Goal: Navigation & Orientation: Find specific page/section

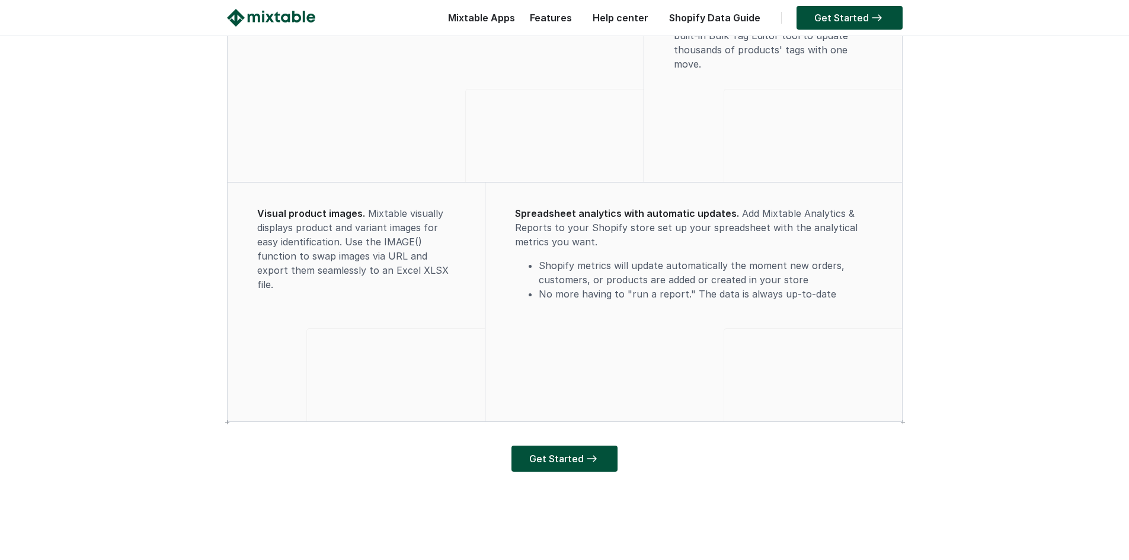
scroll to position [3550, 0]
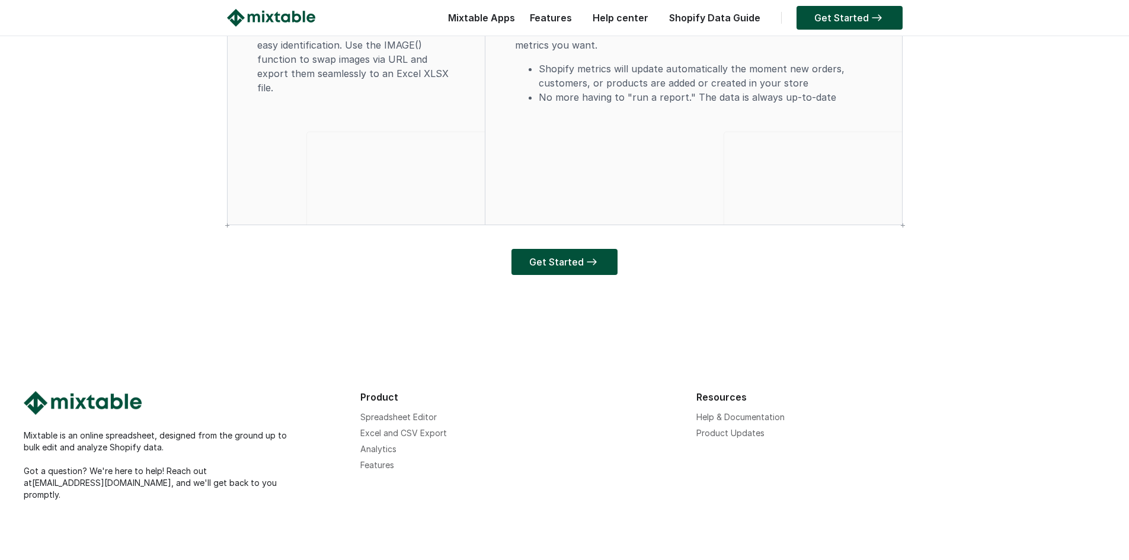
click at [289, 30] on div at bounding box center [294, 21] width 135 height 24
click at [812, 18] on link "Get Started" at bounding box center [849, 18] width 106 height 24
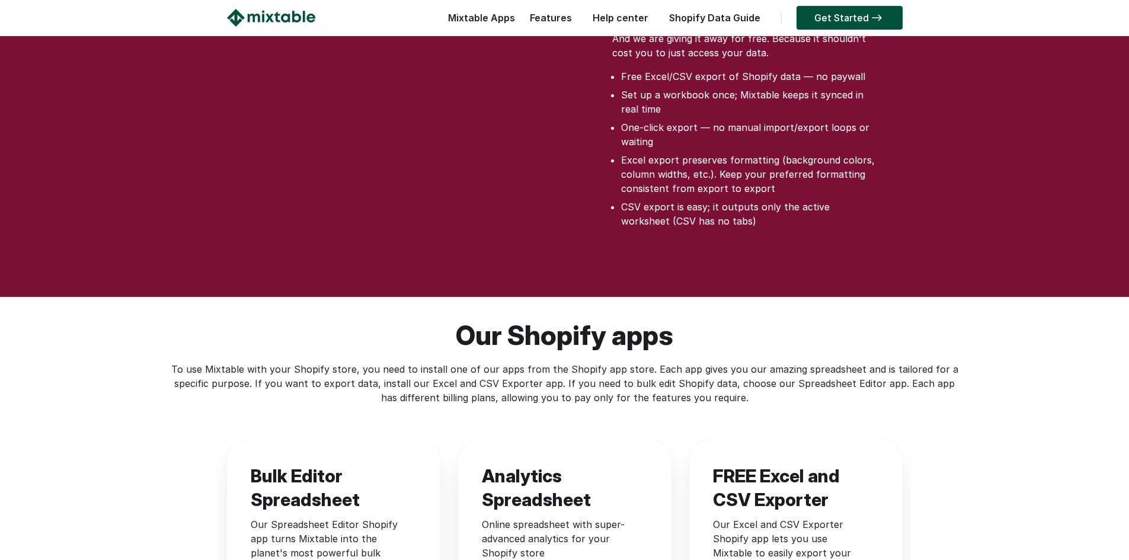
scroll to position [1600, 0]
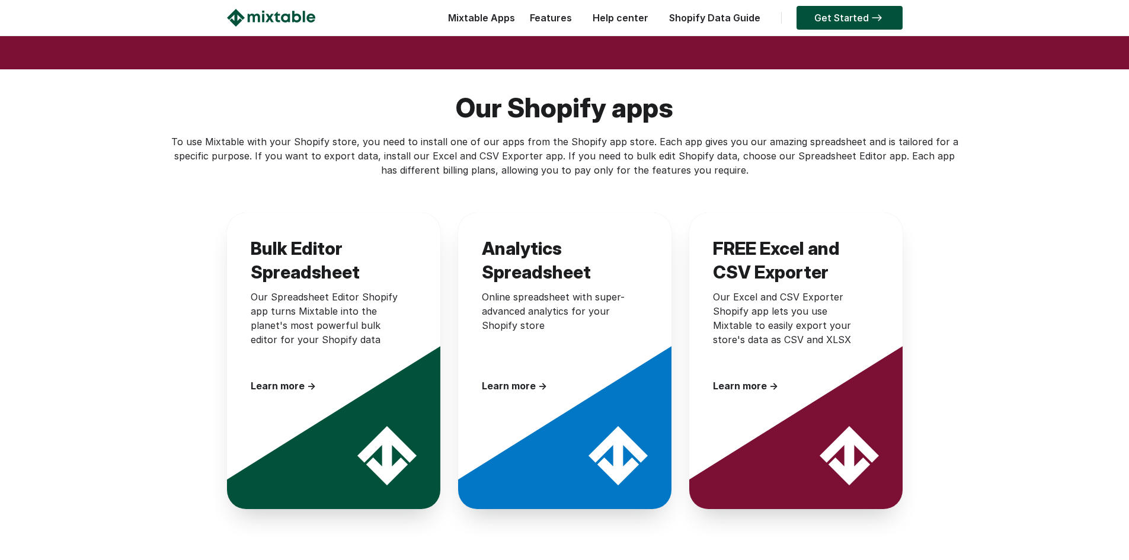
click at [551, 14] on link "Features" at bounding box center [551, 18] width 54 height 12
